Goal: Information Seeking & Learning: Find contact information

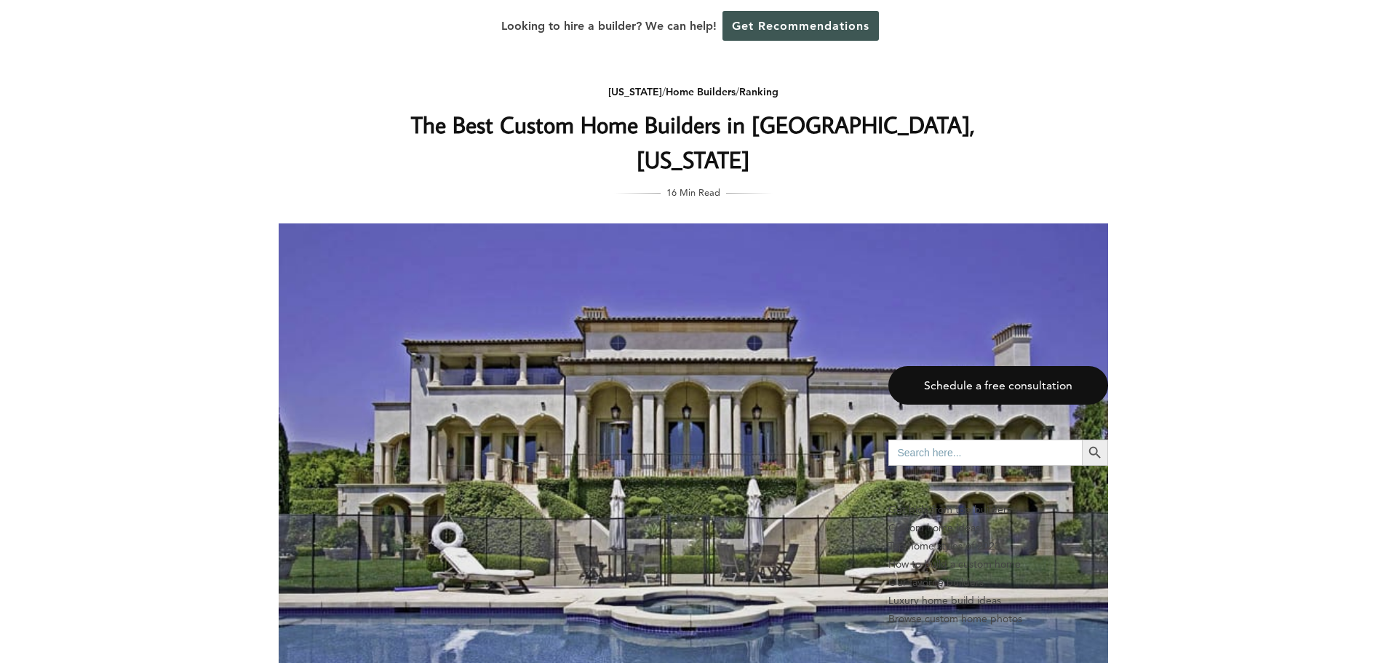
scroll to position [4281, 0]
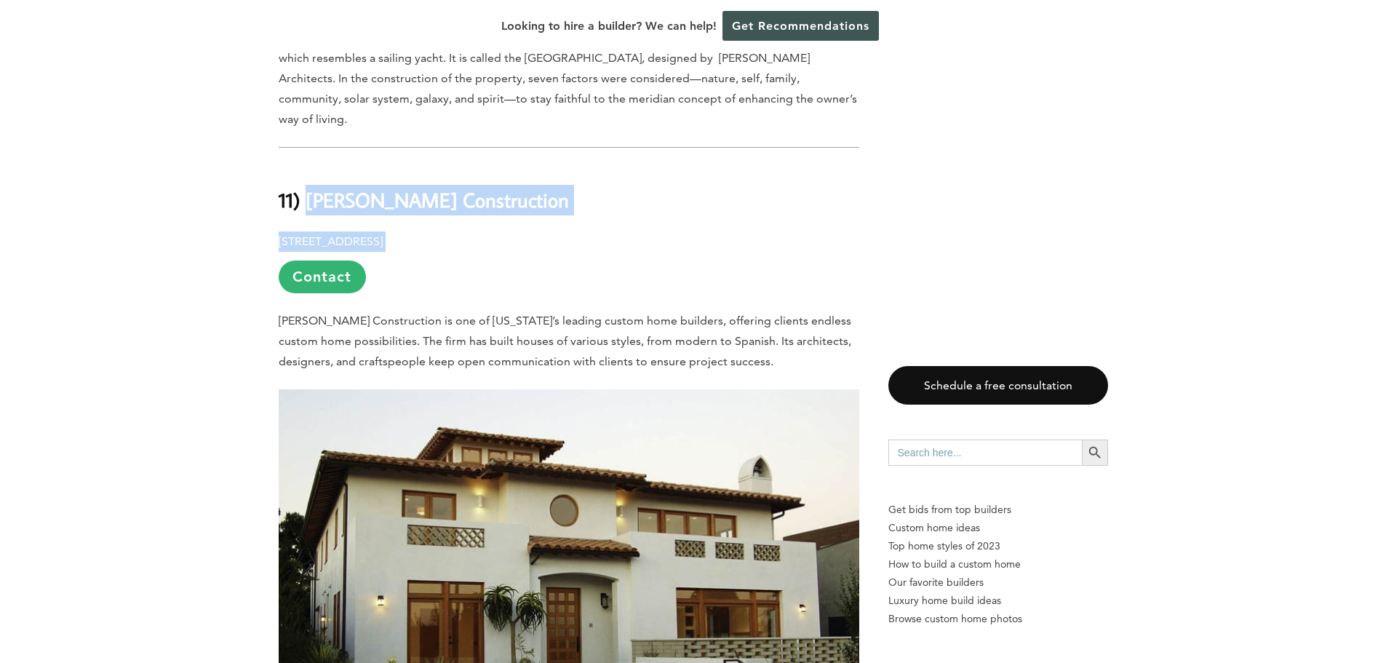
click at [712, 231] on p "[STREET_ADDRESS] Contact" at bounding box center [569, 262] width 581 height 62
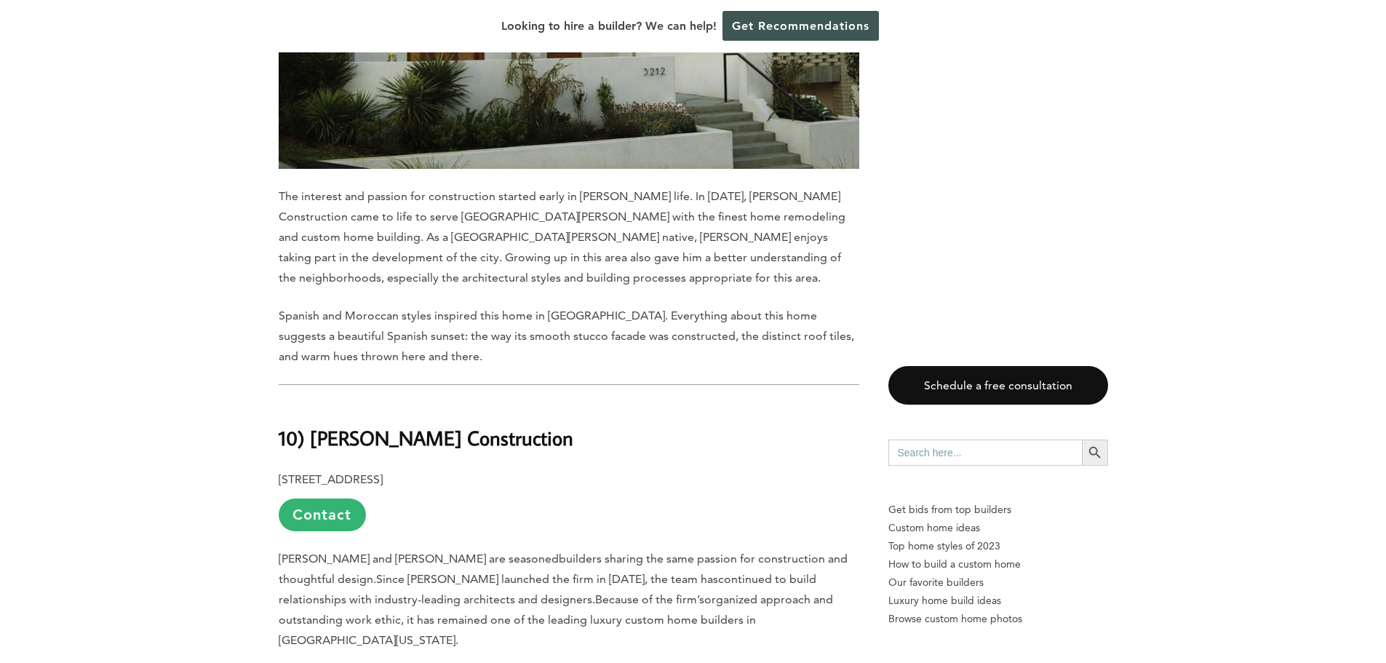
scroll to position [4936, 0]
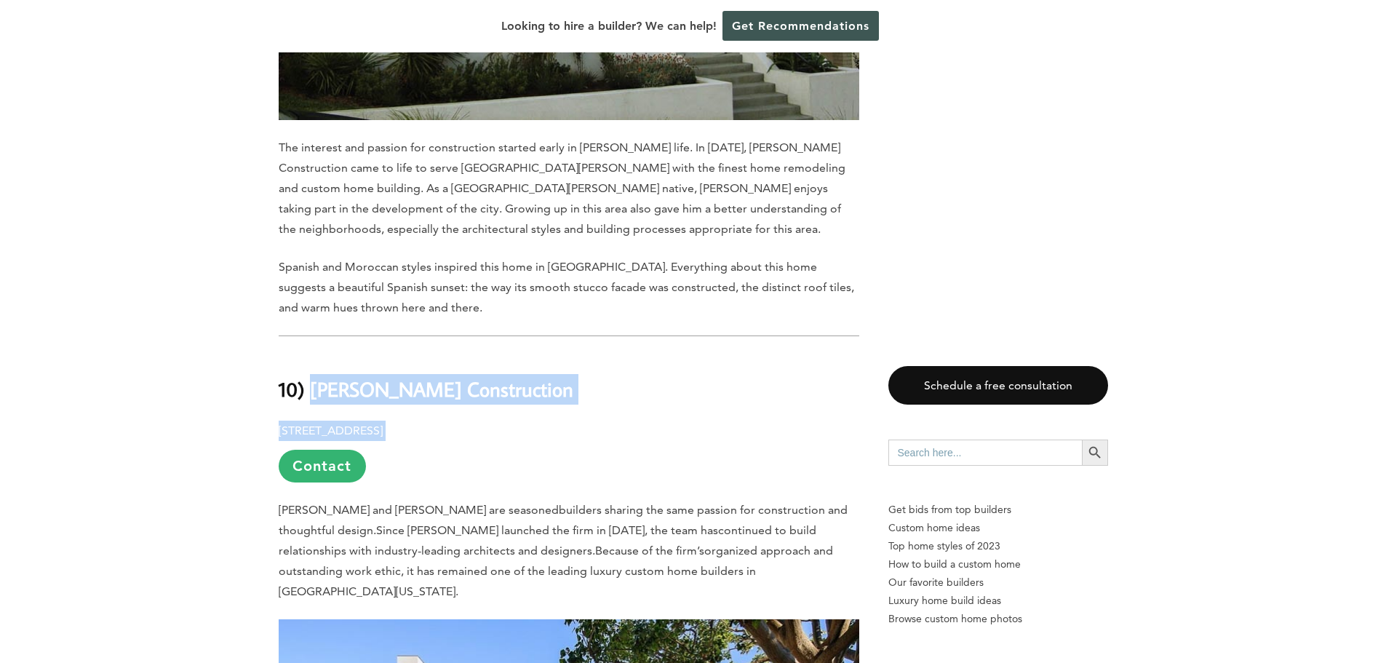
drag, startPoint x: 532, startPoint y: 315, endPoint x: 314, endPoint y: 275, distance: 221.2
copy div "[PERSON_NAME] Construction [STREET_ADDRESS]"
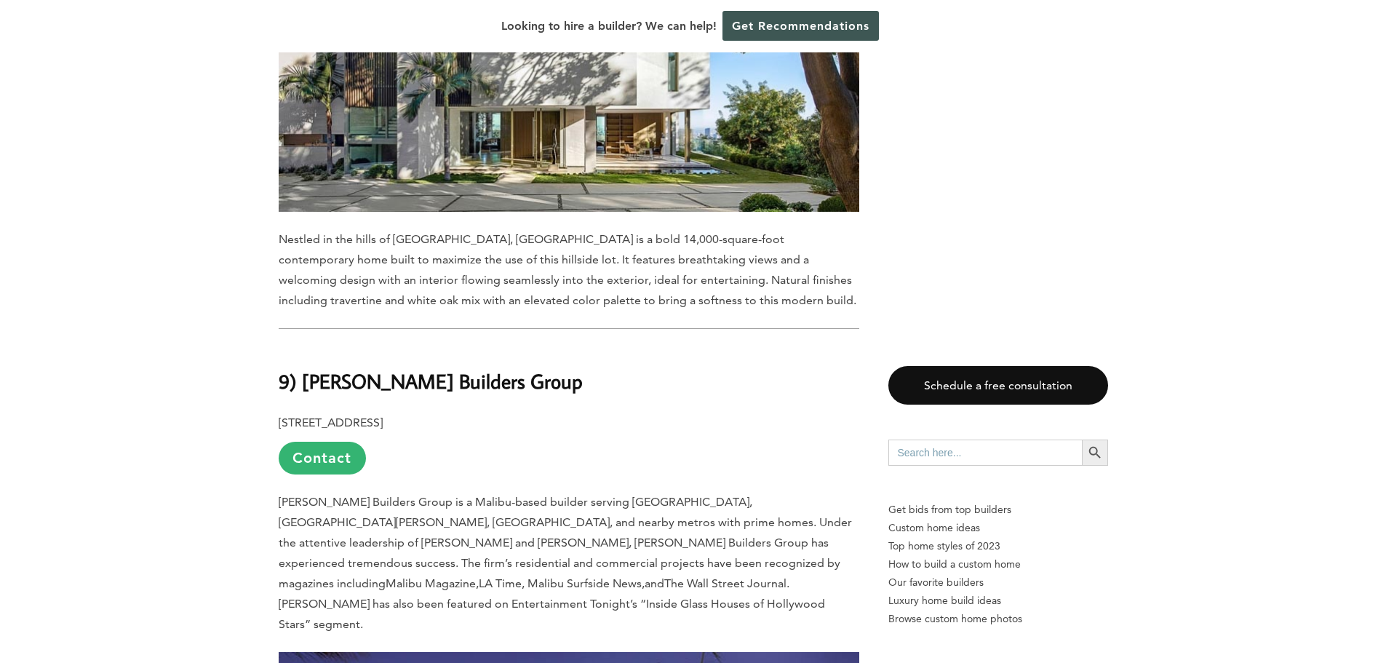
scroll to position [5663, 0]
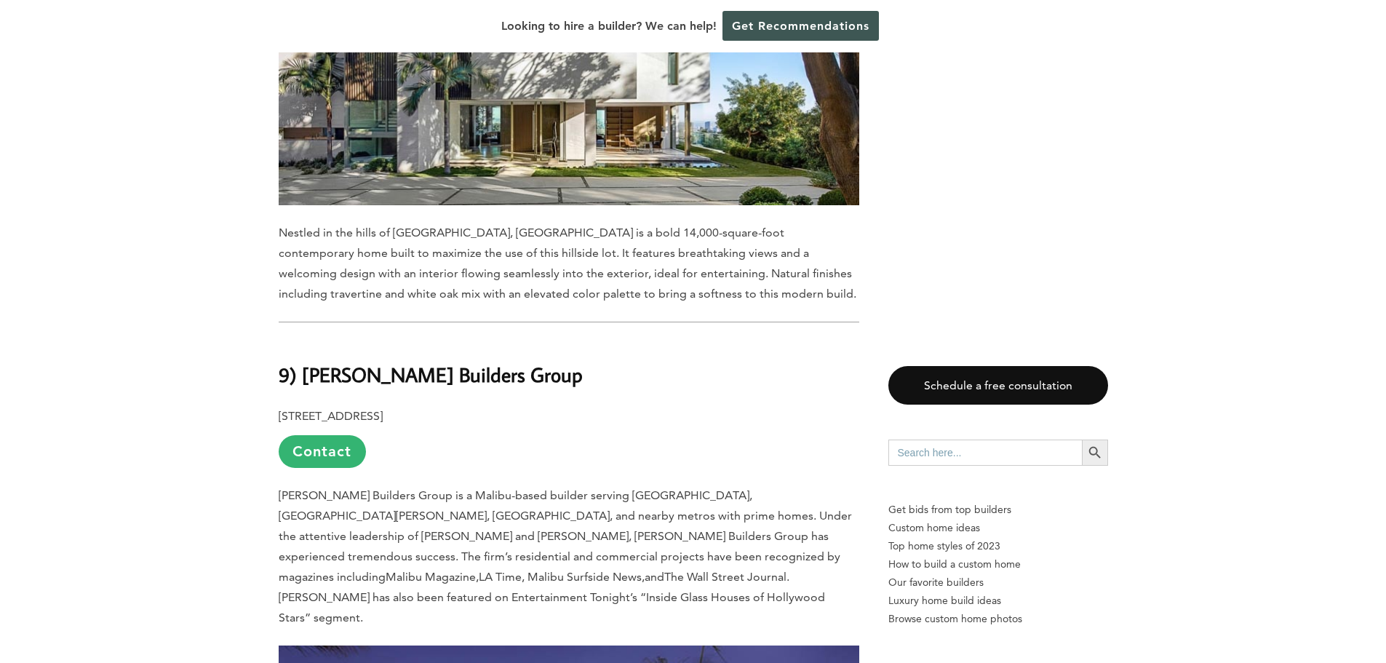
click at [513, 406] on p "[STREET_ADDRESS] Contact" at bounding box center [569, 437] width 581 height 62
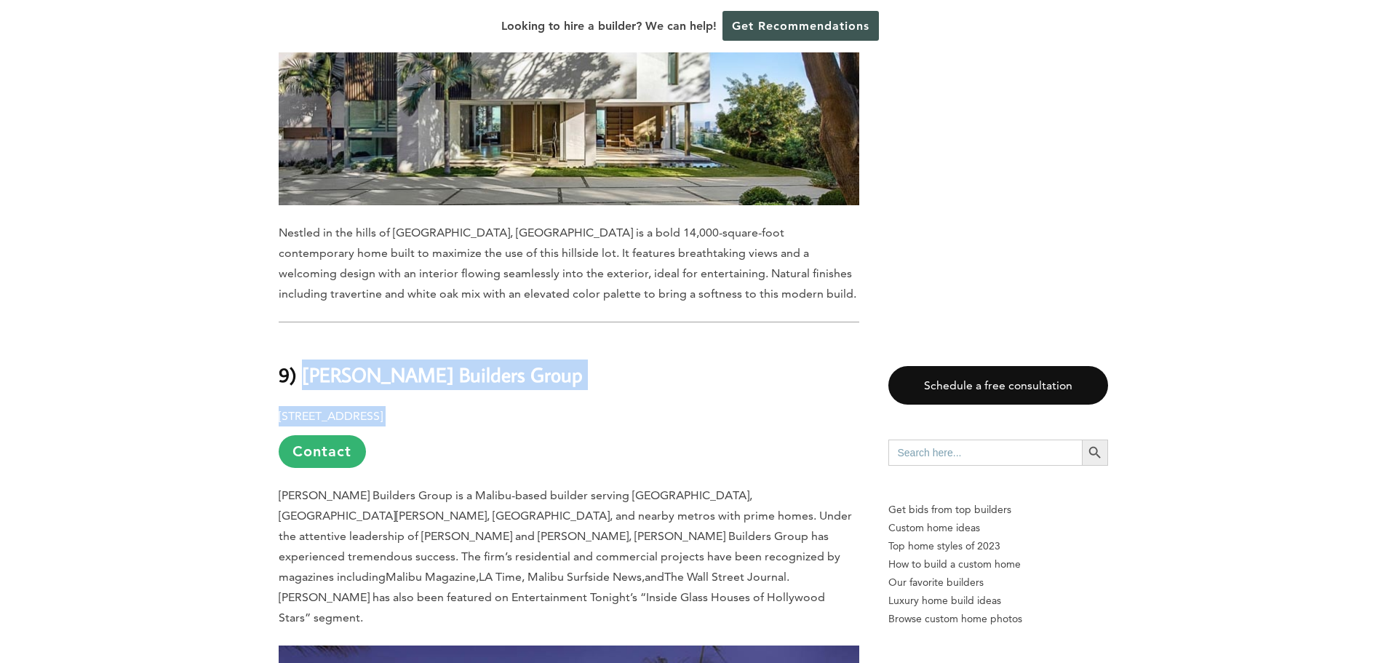
drag, startPoint x: 519, startPoint y: 277, endPoint x: 301, endPoint y: 237, distance: 221.2
copy div "[PERSON_NAME] Builders Group [STREET_ADDRESS]"
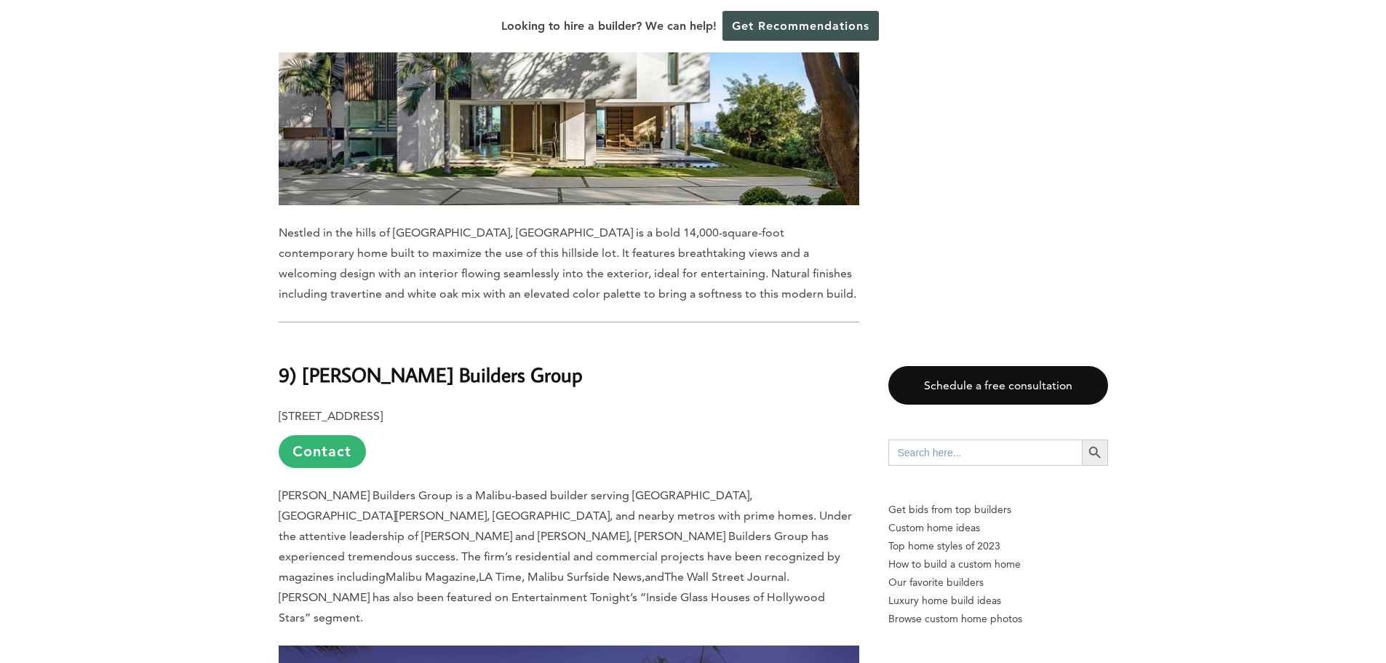
click at [611, 406] on p "[STREET_ADDRESS] Contact" at bounding box center [569, 437] width 581 height 62
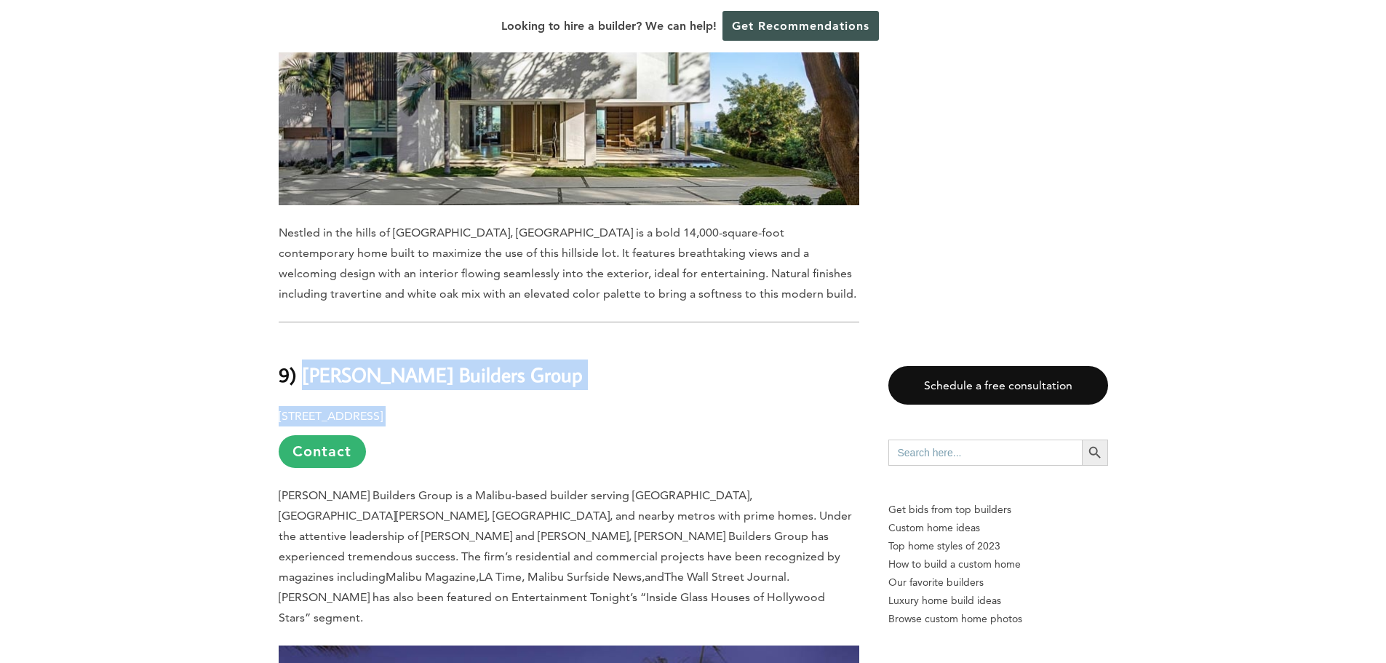
drag, startPoint x: 482, startPoint y: 269, endPoint x: 302, endPoint y: 239, distance: 182.3
copy div "[PERSON_NAME] Builders Group [STREET_ADDRESS]"
click at [708, 406] on p "[STREET_ADDRESS] Contact" at bounding box center [569, 437] width 581 height 62
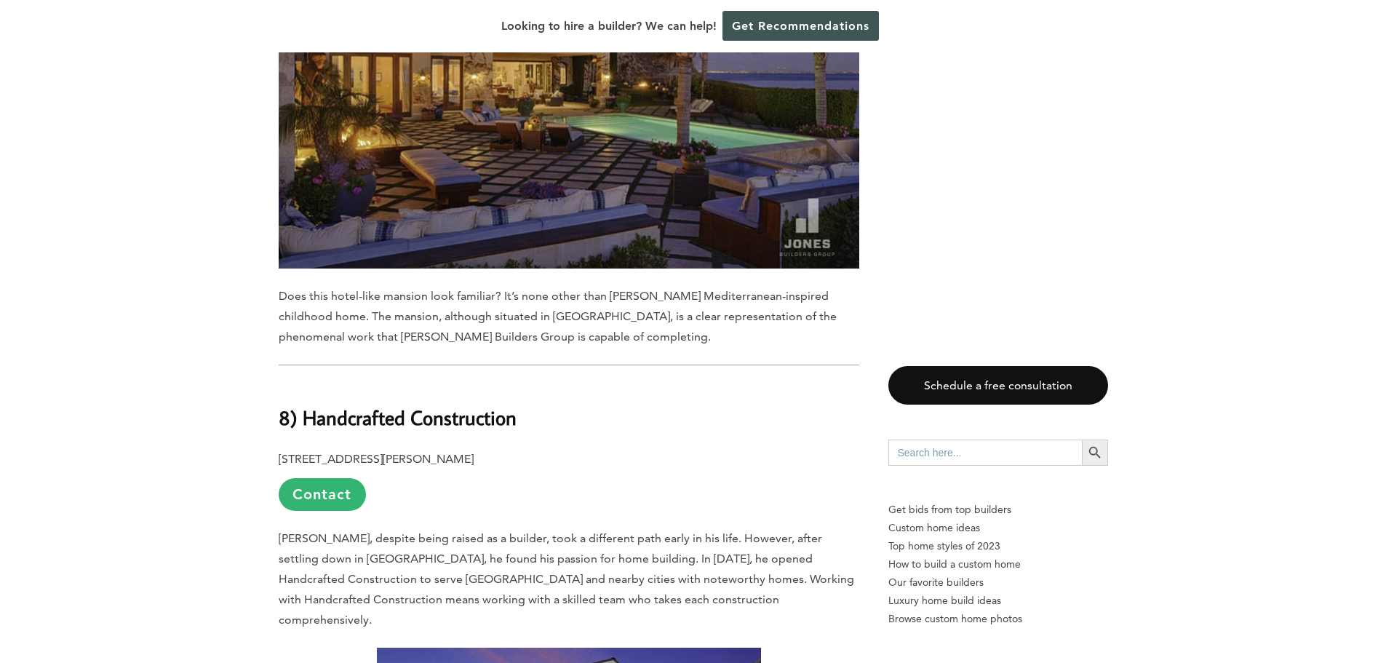
scroll to position [6464, 0]
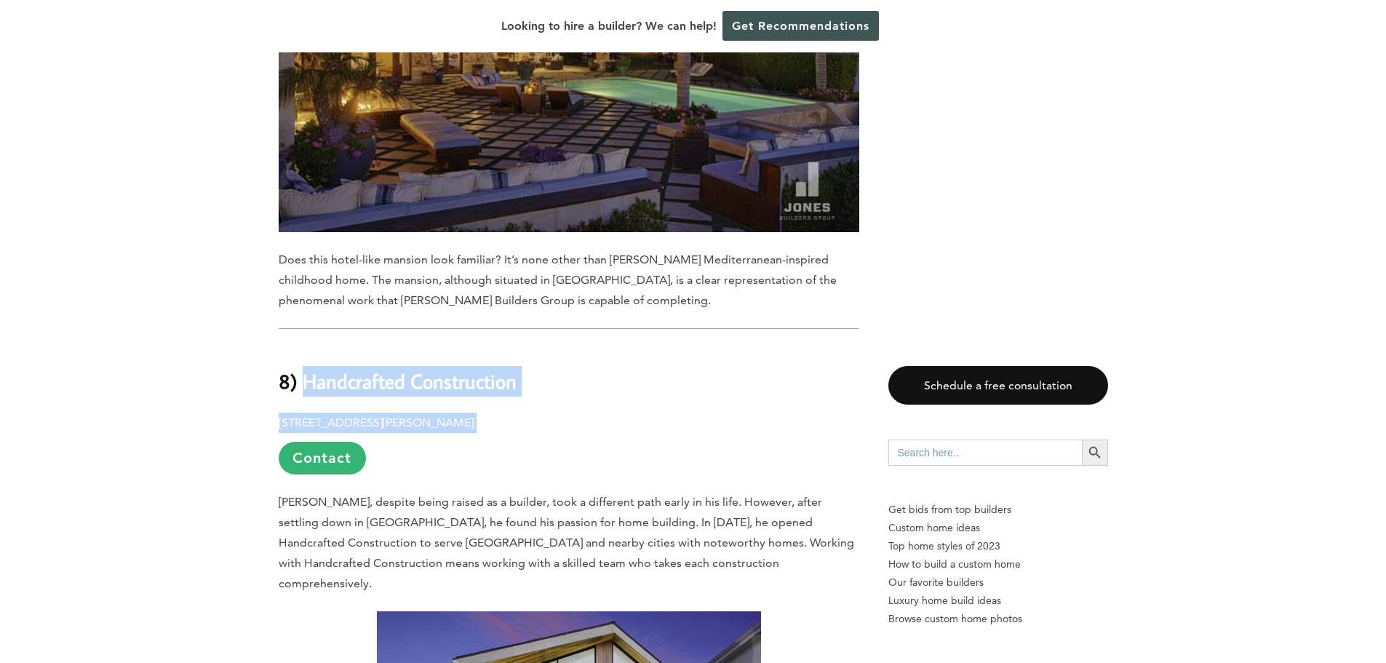
drag, startPoint x: 453, startPoint y: 238, endPoint x: 325, endPoint y: 207, distance: 131.8
copy div "Handcrafted Construction [STREET_ADDRESS][PERSON_NAME]"
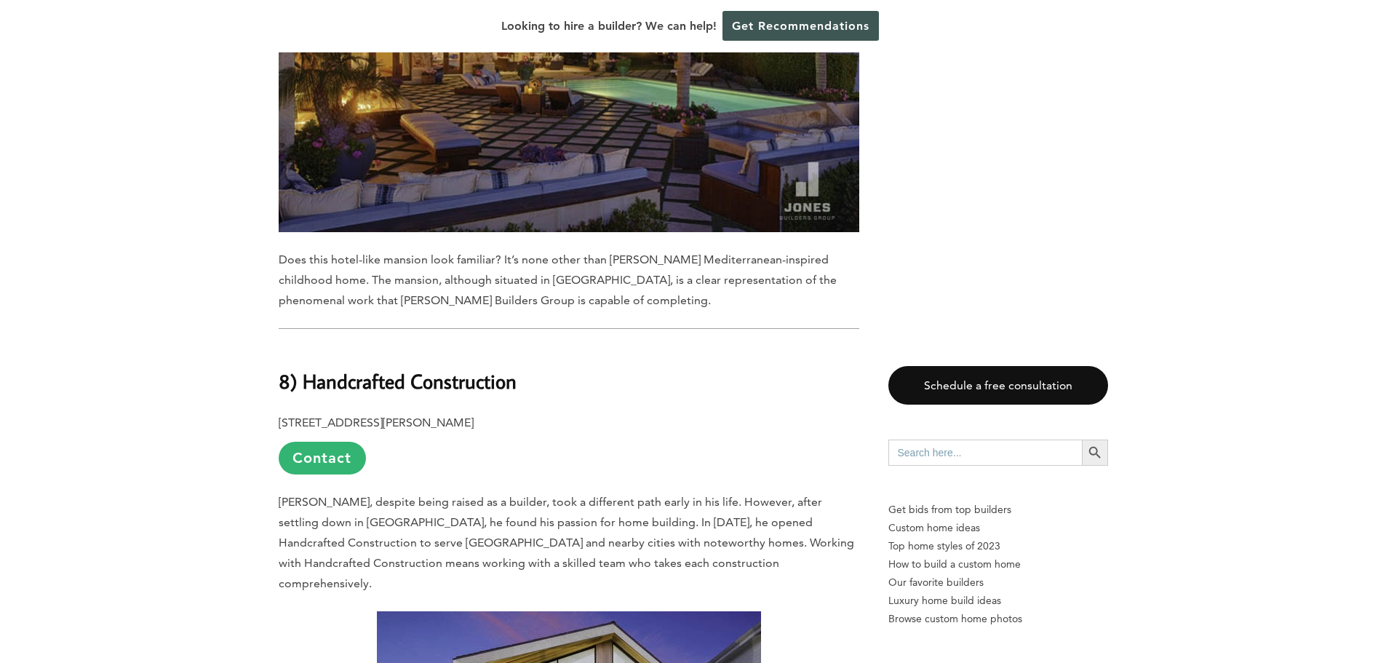
click at [688, 413] on p "[STREET_ADDRESS][PERSON_NAME] Contact" at bounding box center [569, 444] width 581 height 62
